Goal: Task Accomplishment & Management: Manage account settings

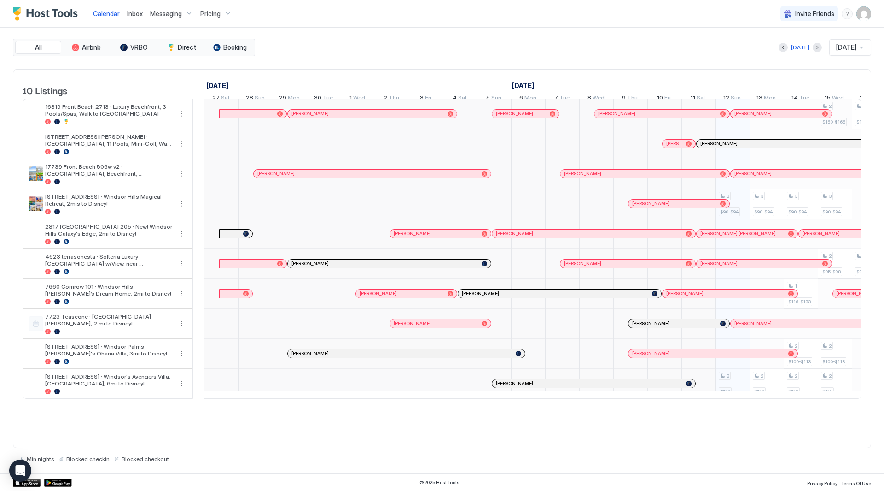
scroll to position [0, 512]
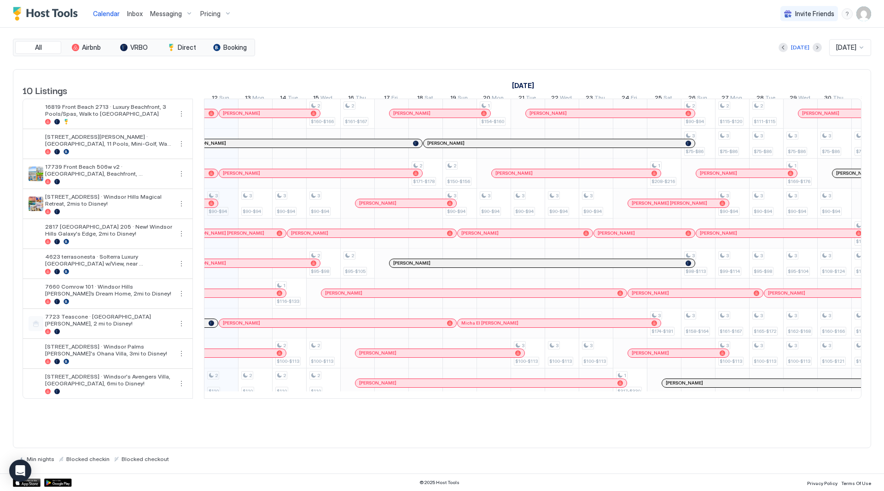
click at [135, 13] on span "Inbox" at bounding box center [135, 14] width 16 height 8
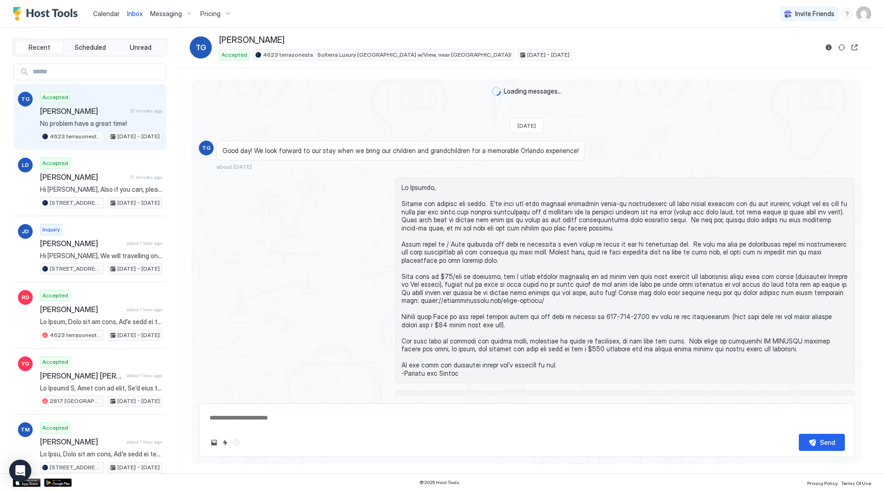
scroll to position [1691, 0]
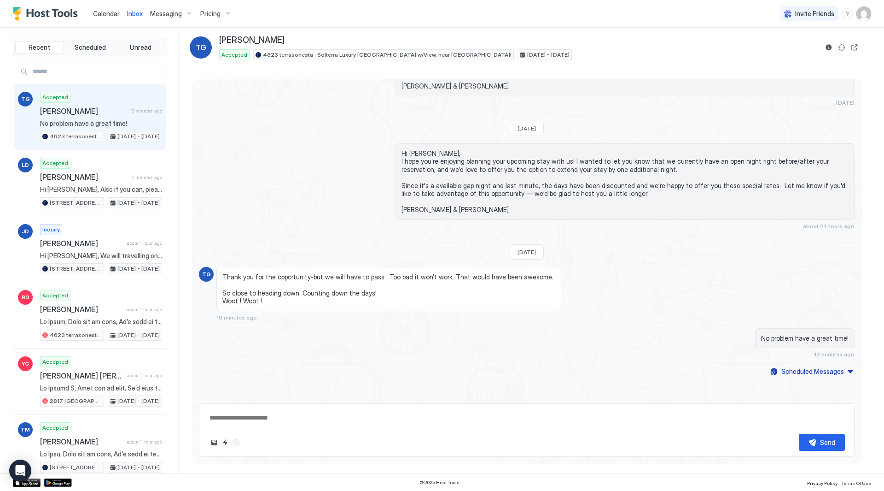
type textarea "*"
click at [204, 18] on span "Pricing" at bounding box center [210, 14] width 20 height 8
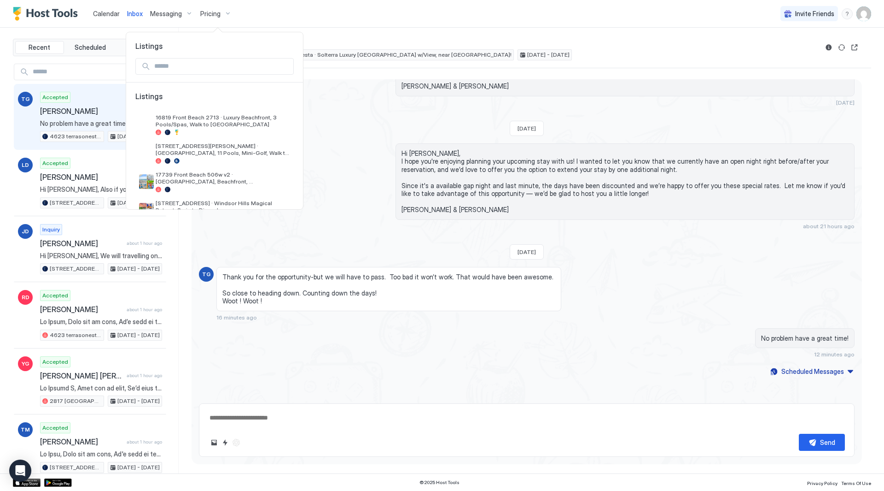
click at [217, 14] on div at bounding box center [442, 245] width 884 height 491
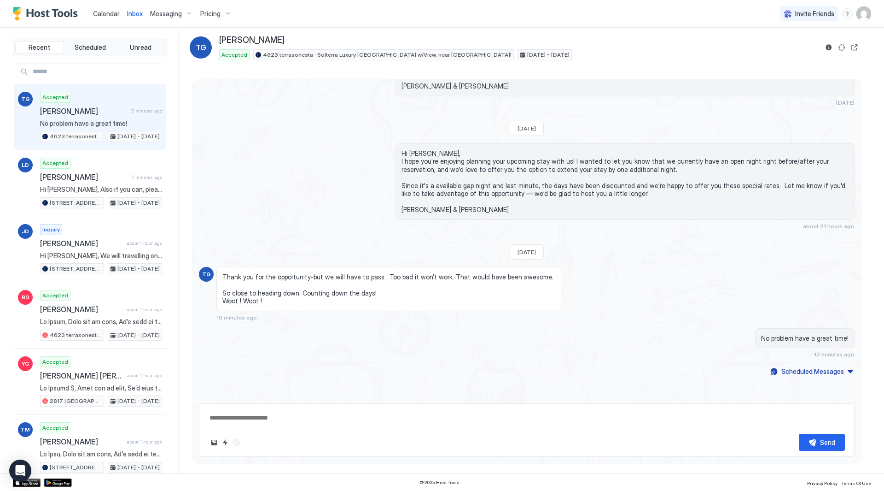
click at [217, 14] on span "Pricing" at bounding box center [210, 14] width 20 height 8
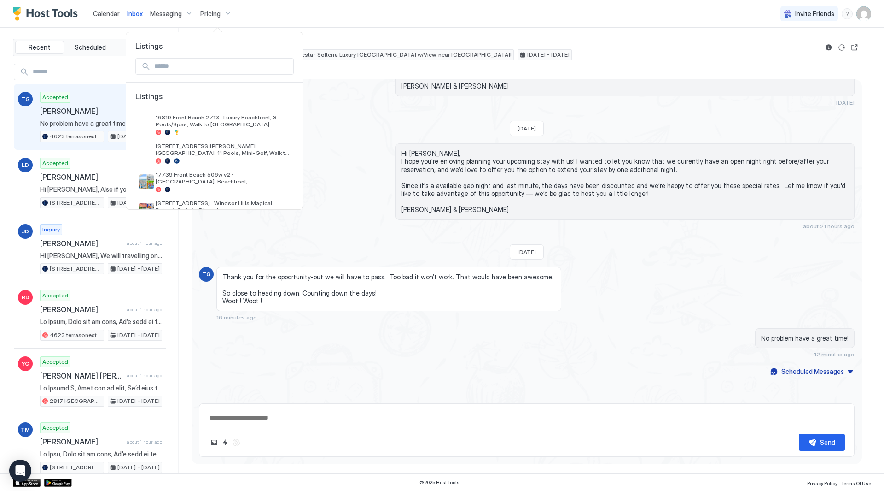
click at [178, 11] on div at bounding box center [442, 245] width 884 height 491
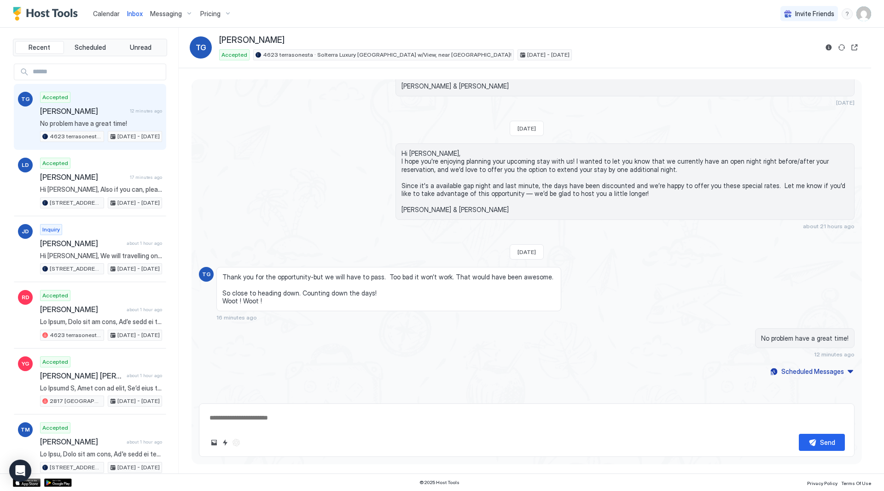
click at [179, 11] on span "Messaging" at bounding box center [166, 14] width 32 height 8
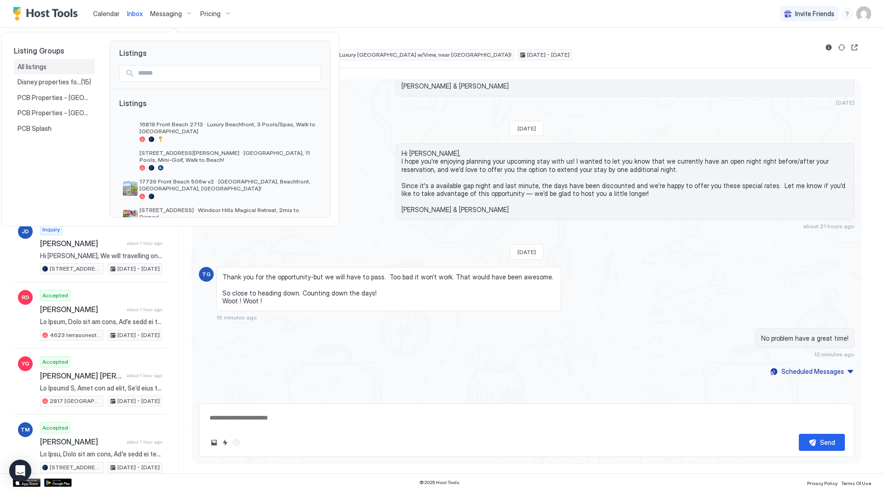
click at [60, 66] on div "All listings" at bounding box center [55, 67] width 74 height 8
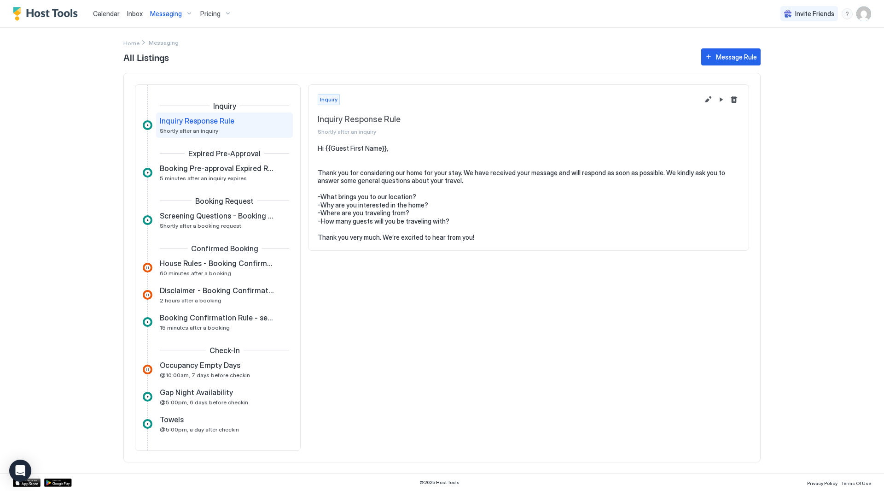
click at [206, 15] on span "Pricing" at bounding box center [210, 14] width 20 height 8
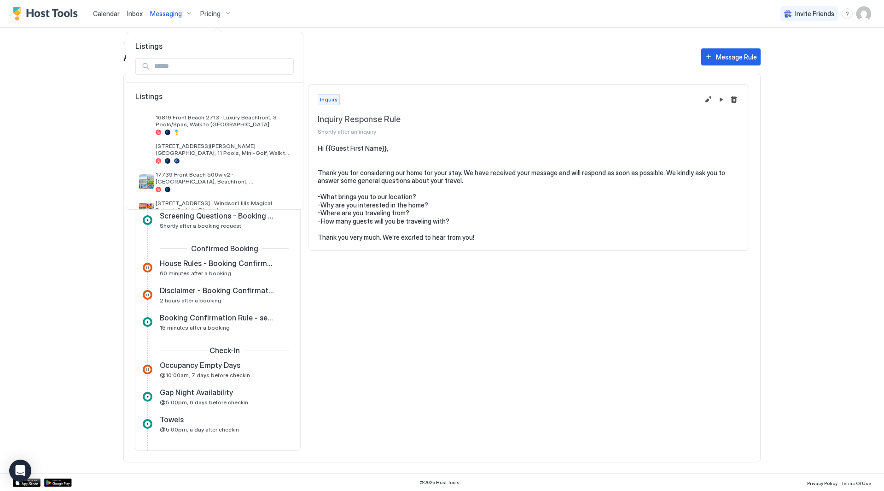
click at [206, 14] on div at bounding box center [442, 245] width 884 height 491
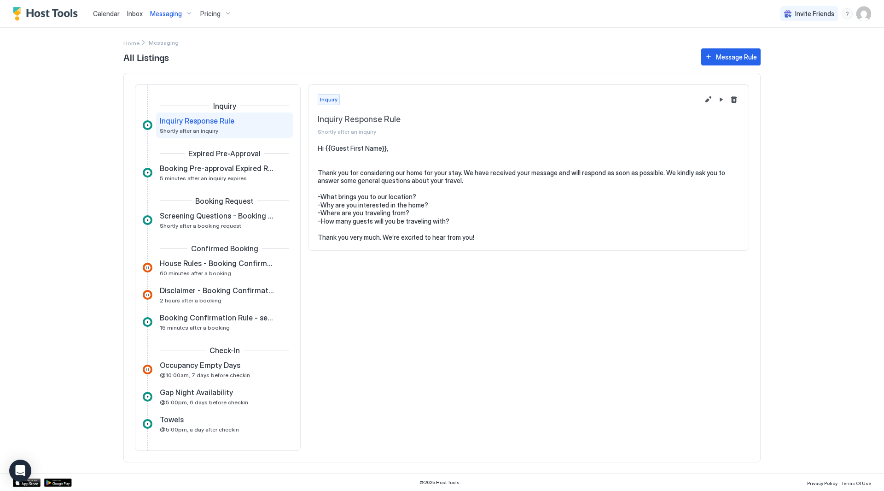
click at [620, 21] on div "Calendar Inbox Messaging Pricing Invite Friends RC" at bounding box center [442, 14] width 884 height 28
click at [863, 23] on div "Invite Friends RC" at bounding box center [826, 13] width 91 height 27
click at [864, 16] on img "User profile" at bounding box center [864, 13] width 15 height 15
click at [811, 44] on div "Settings" at bounding box center [812, 52] width 117 height 16
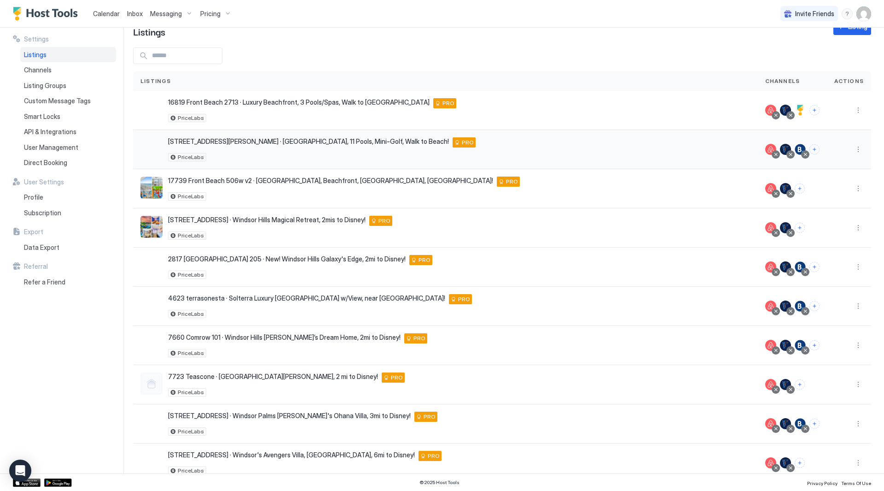
scroll to position [44, 0]
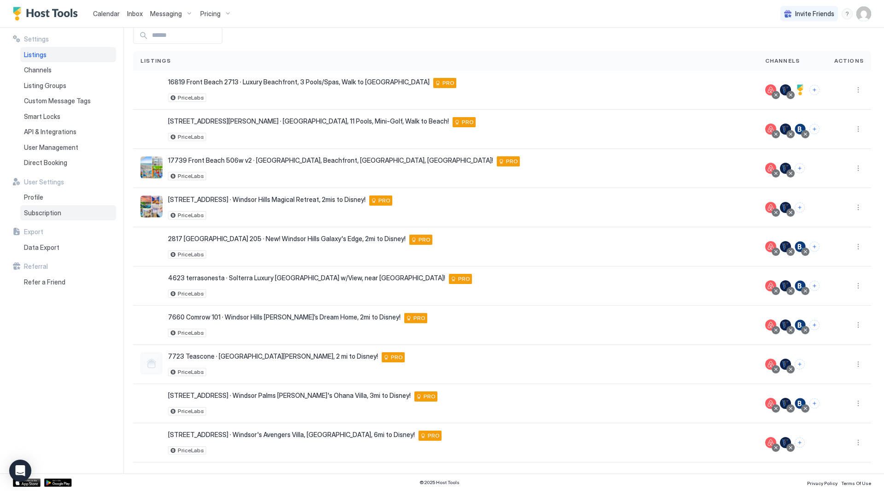
click at [42, 216] on span "Subscription" at bounding box center [42, 213] width 37 height 8
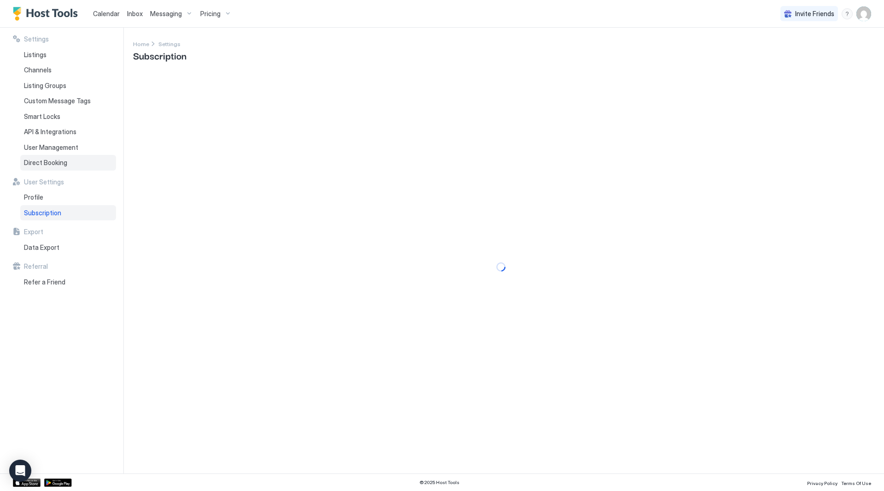
click at [44, 164] on span "Direct Booking" at bounding box center [45, 162] width 43 height 8
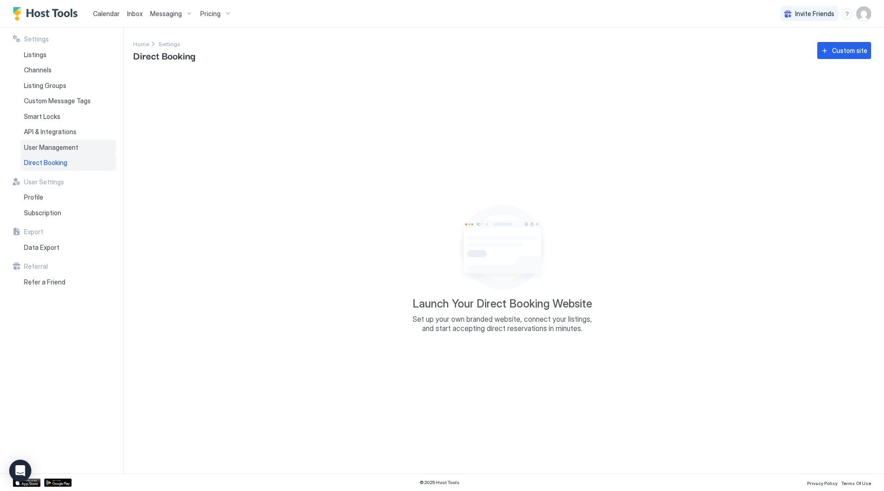
click at [44, 146] on span "User Management" at bounding box center [51, 147] width 54 height 8
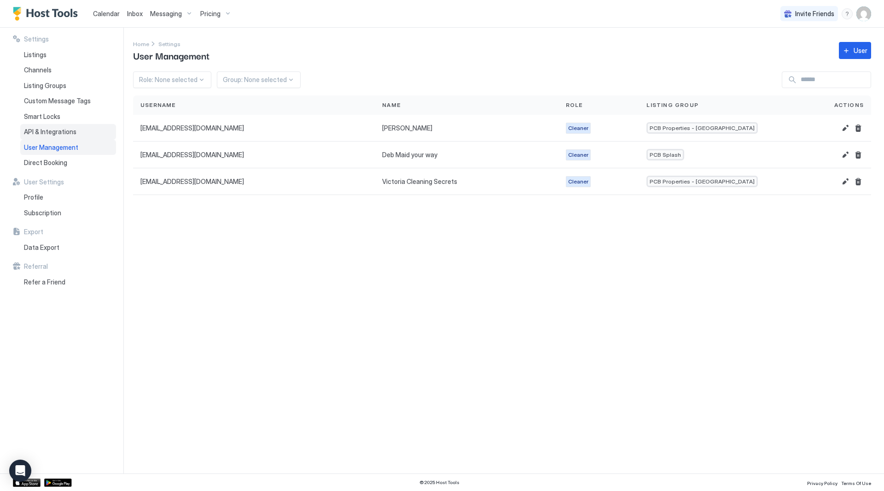
click at [53, 124] on div "API & Integrations" at bounding box center [68, 132] width 96 height 16
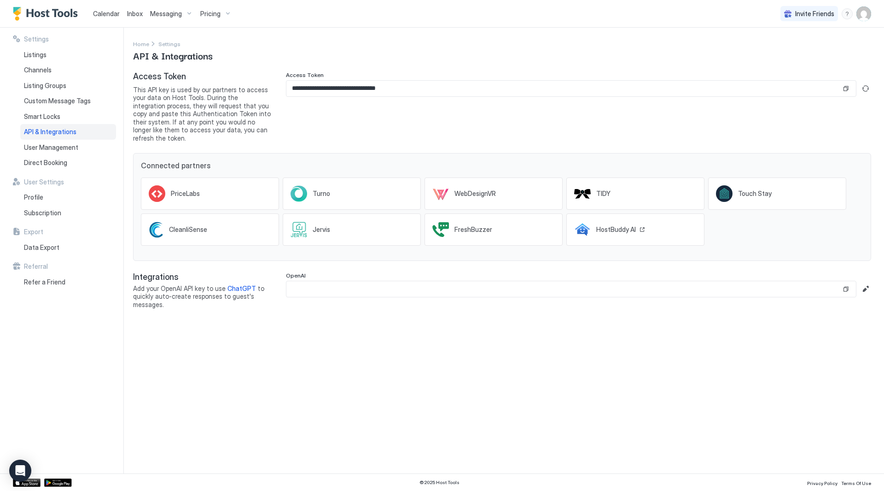
click at [590, 222] on icon at bounding box center [582, 229] width 17 height 17
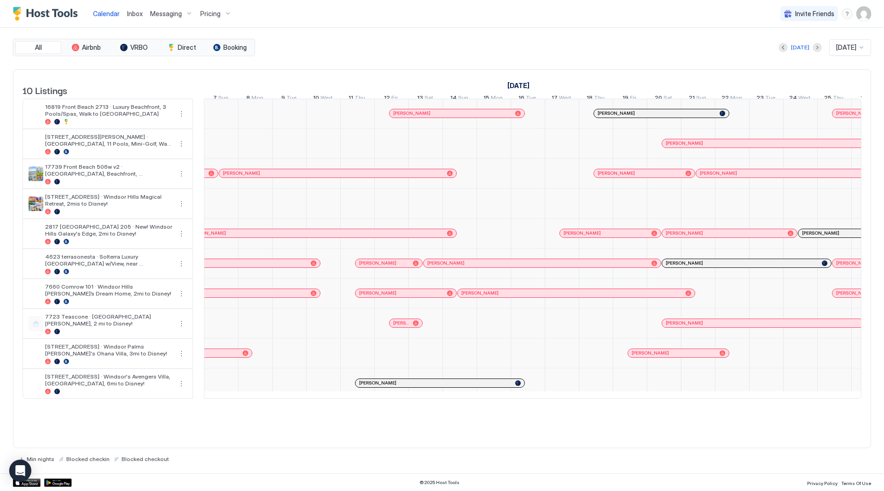
scroll to position [0, 686]
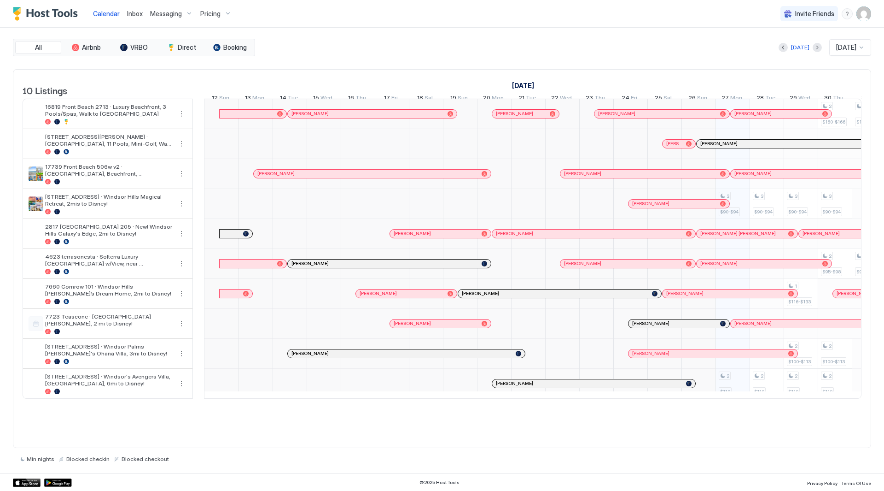
scroll to position [0, 512]
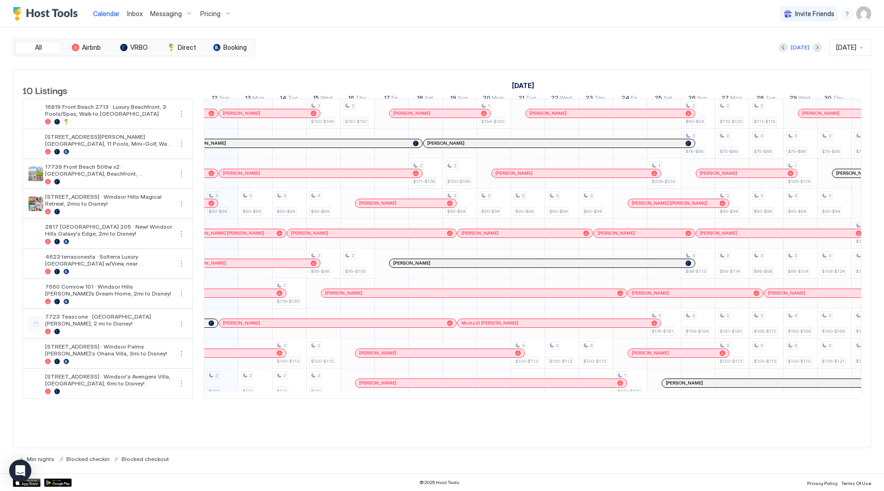
click at [221, 10] on div "Pricing" at bounding box center [216, 14] width 39 height 16
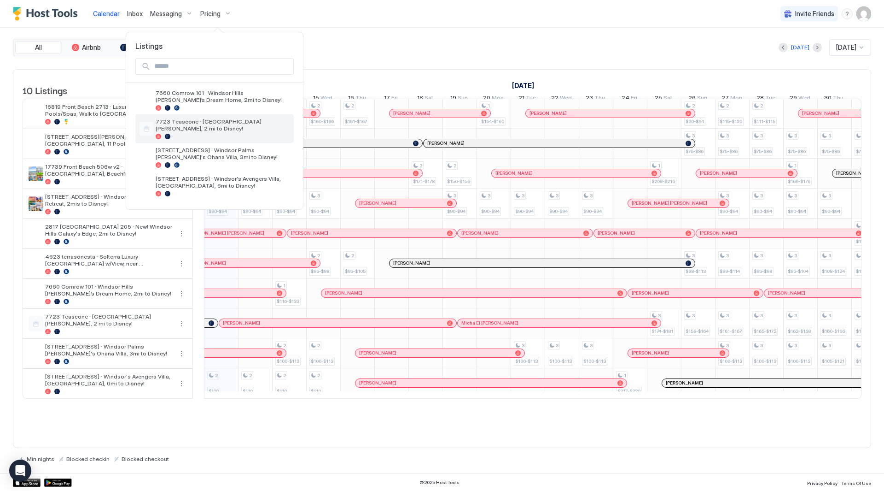
scroll to position [104, 0]
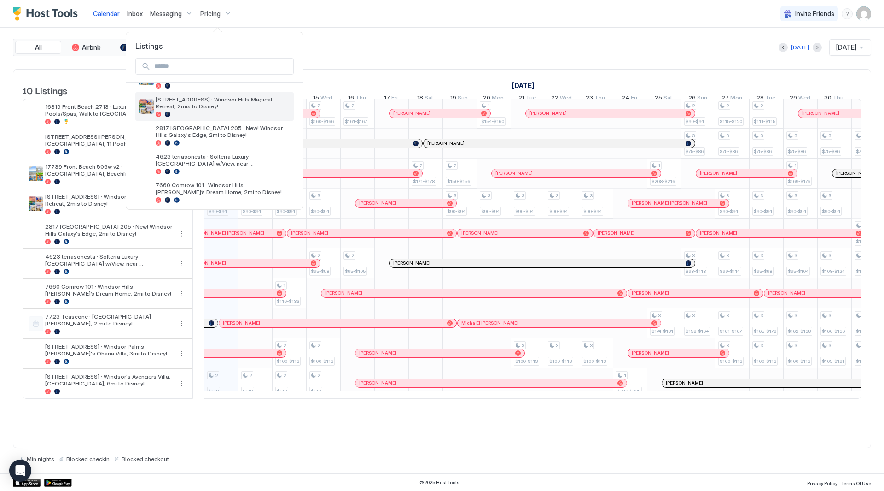
click at [223, 105] on span "[STREET_ADDRESS] · Windsor Hills Magical Retreat, 2mis to Disney!" at bounding box center [223, 103] width 135 height 14
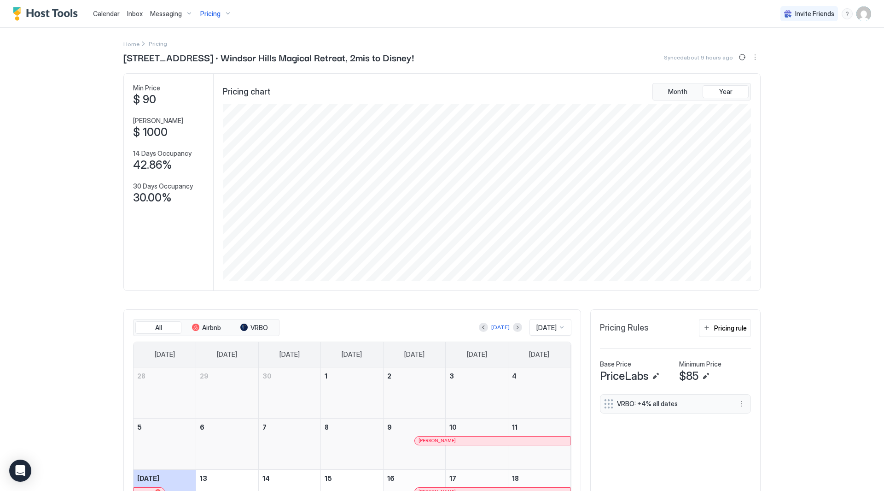
click at [135, 20] on div "Inbox" at bounding box center [134, 13] width 23 height 17
click at [133, 14] on span "Inbox" at bounding box center [135, 14] width 16 height 8
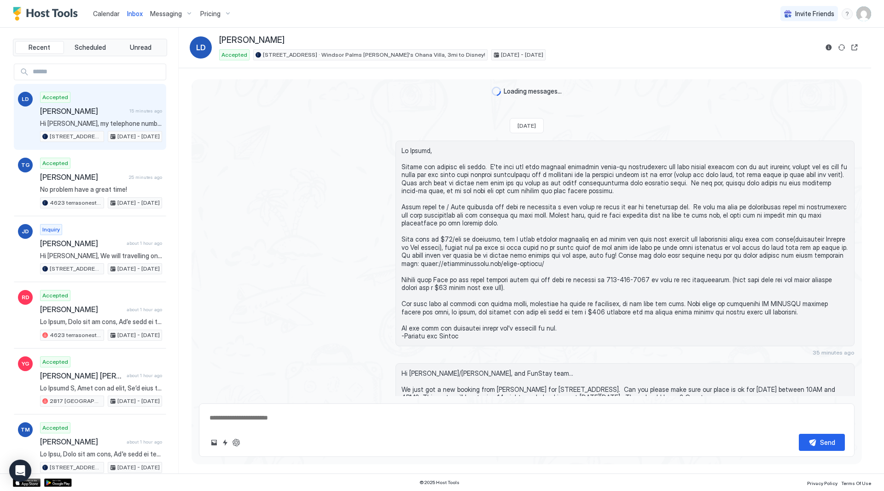
scroll to position [331, 0]
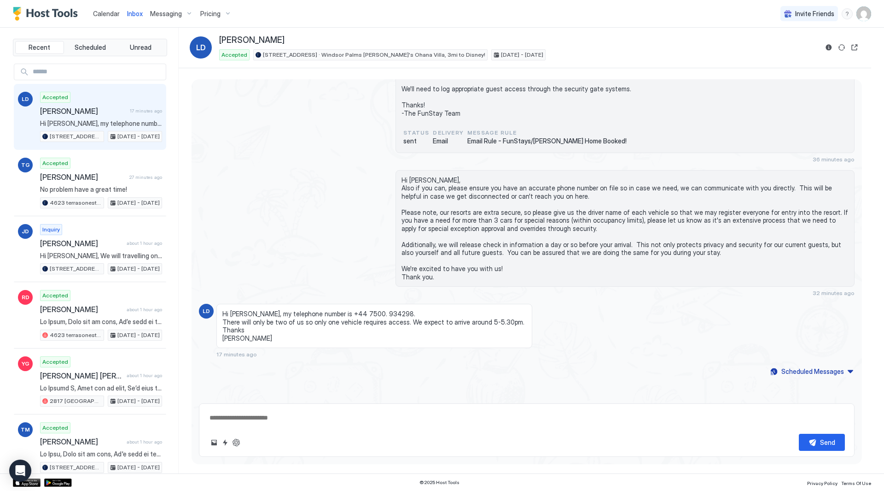
type textarea "*"
